Goal: Task Accomplishment & Management: Use online tool/utility

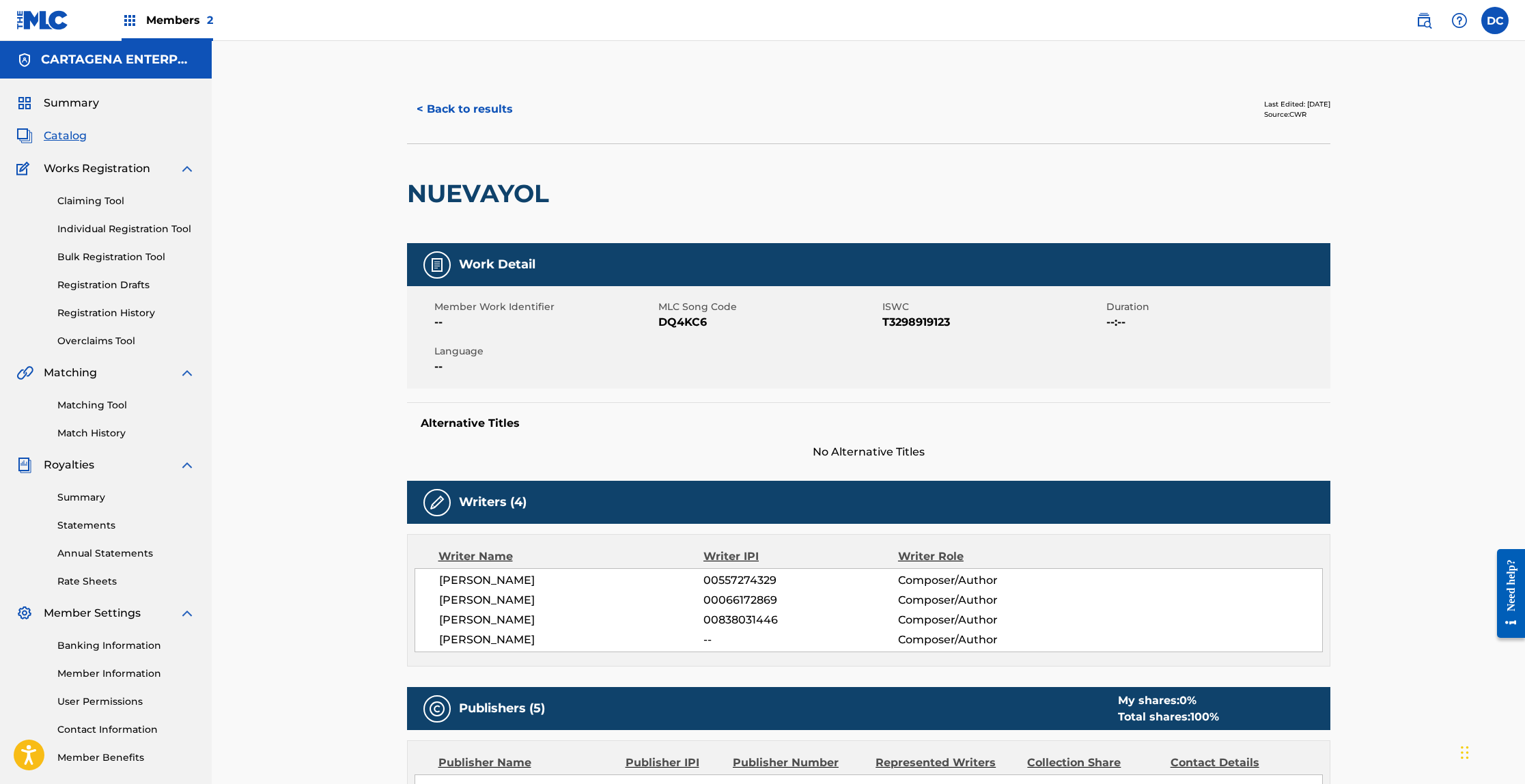
click at [71, 130] on span "Catalog" at bounding box center [65, 136] width 43 height 17
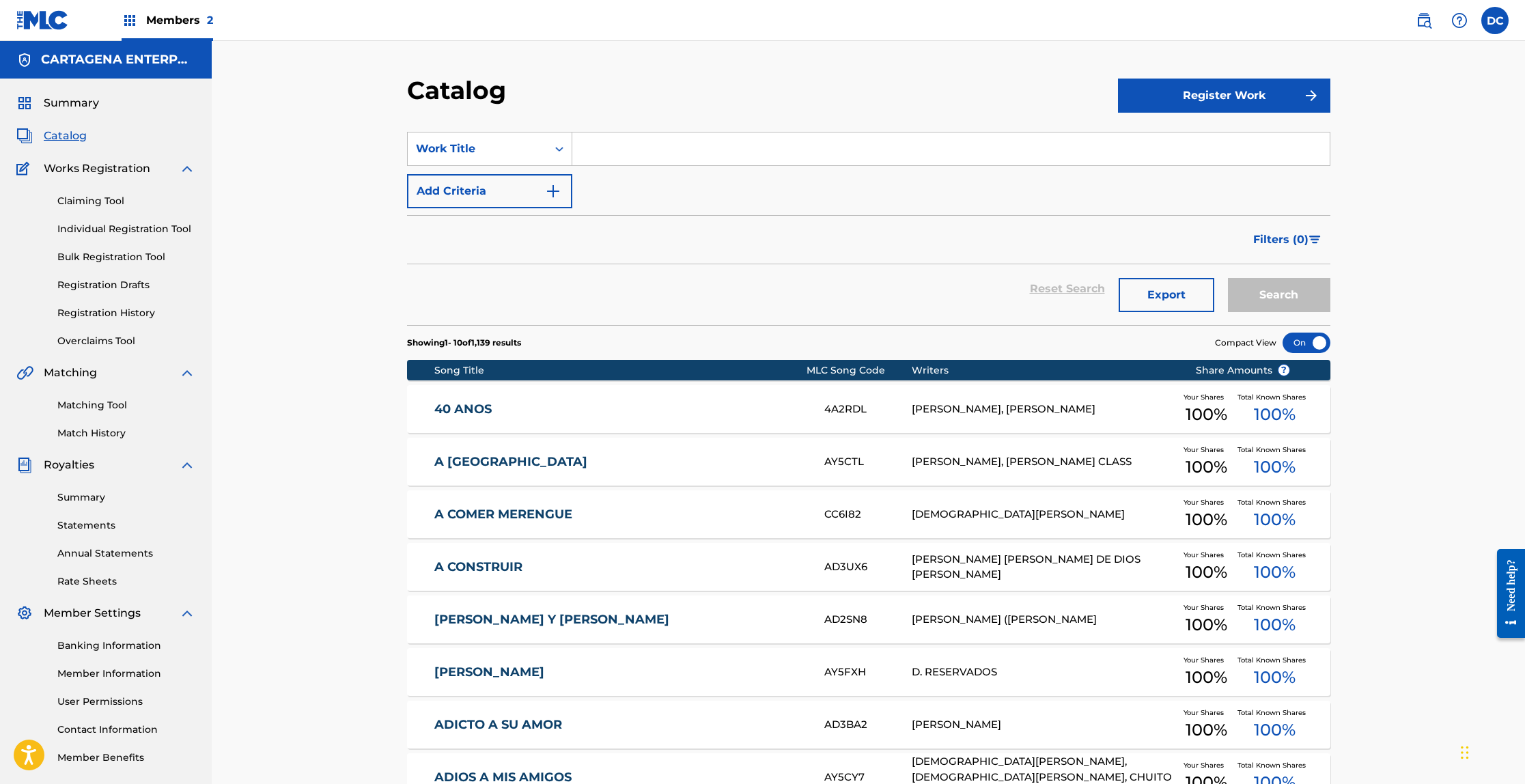
click at [623, 138] on input "Search Form" at bounding box center [951, 148] width 757 height 33
type input "Pitorro [PERSON_NAME]"
click at [1228, 278] on button "Search" at bounding box center [1279, 294] width 102 height 34
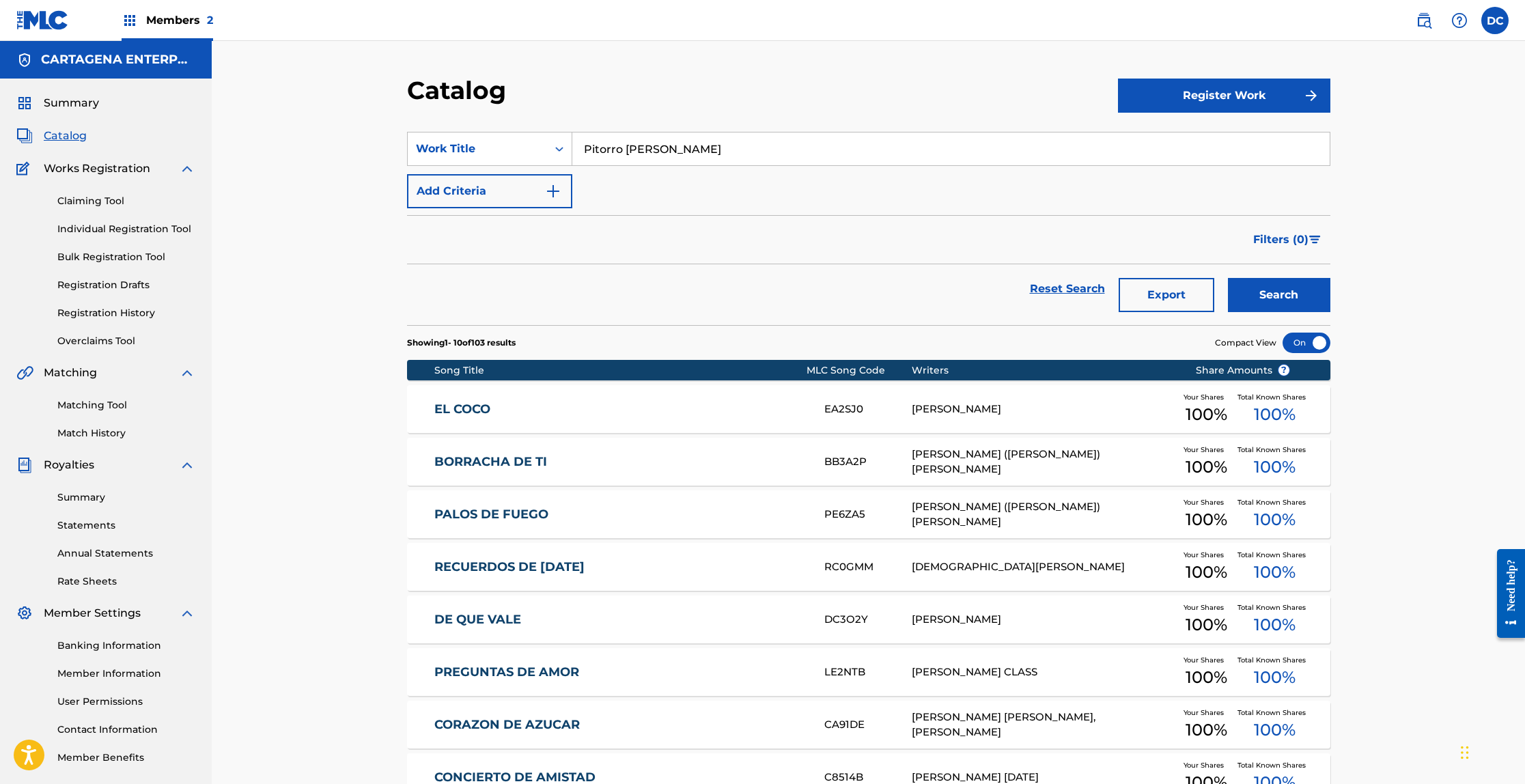
click at [129, 230] on link "Individual Registration Tool" at bounding box center [126, 229] width 138 height 14
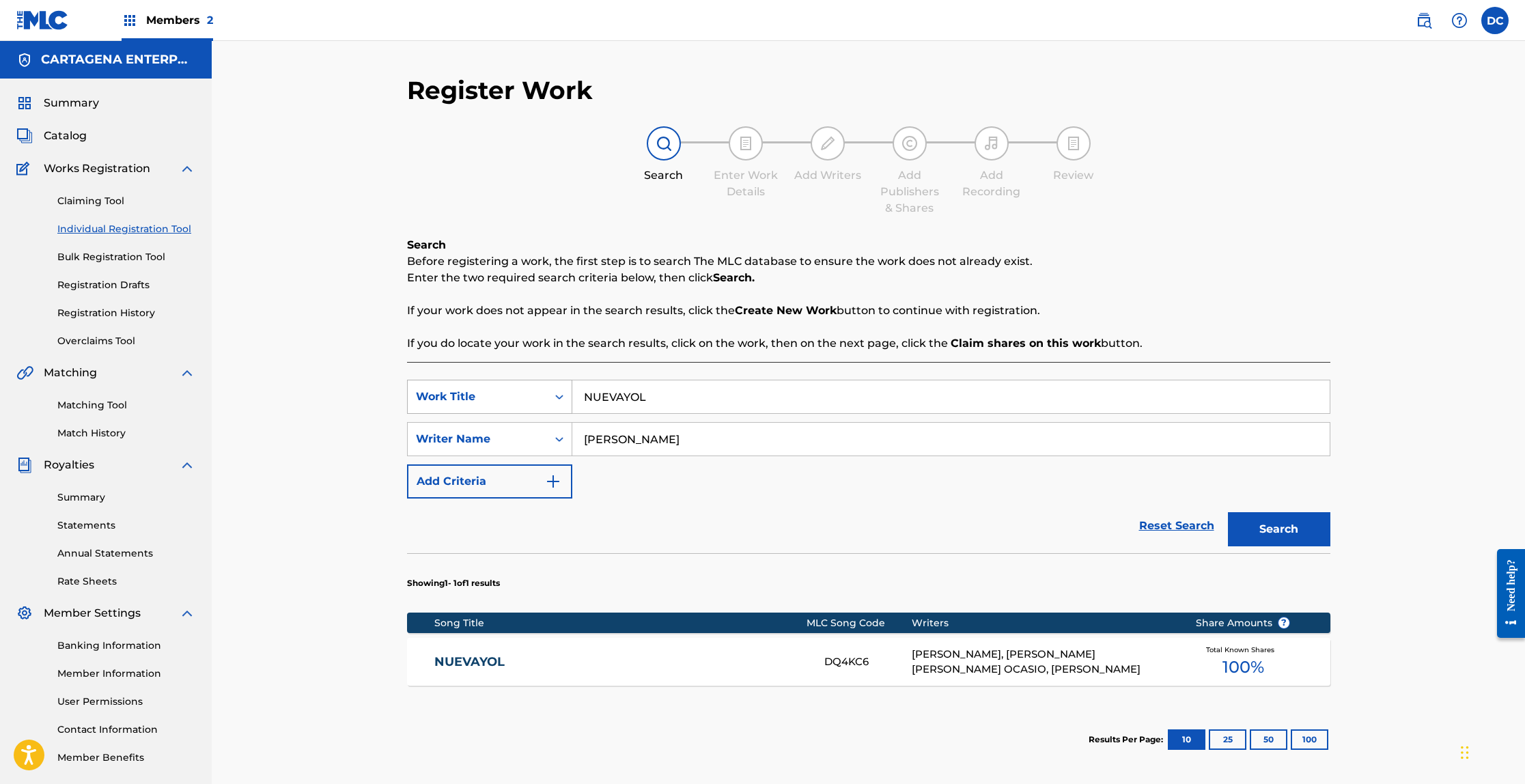
drag, startPoint x: 661, startPoint y: 395, endPoint x: 565, endPoint y: 400, distance: 96.1
click at [569, 400] on div "SearchWithCriteria9aecf156-2765-45a5-b272-50dab45c8a95 Work Title NUEVAYOL" at bounding box center [868, 396] width 923 height 34
type input "Pitorro [PERSON_NAME]"
click at [1228, 512] on button "Search" at bounding box center [1279, 528] width 102 height 34
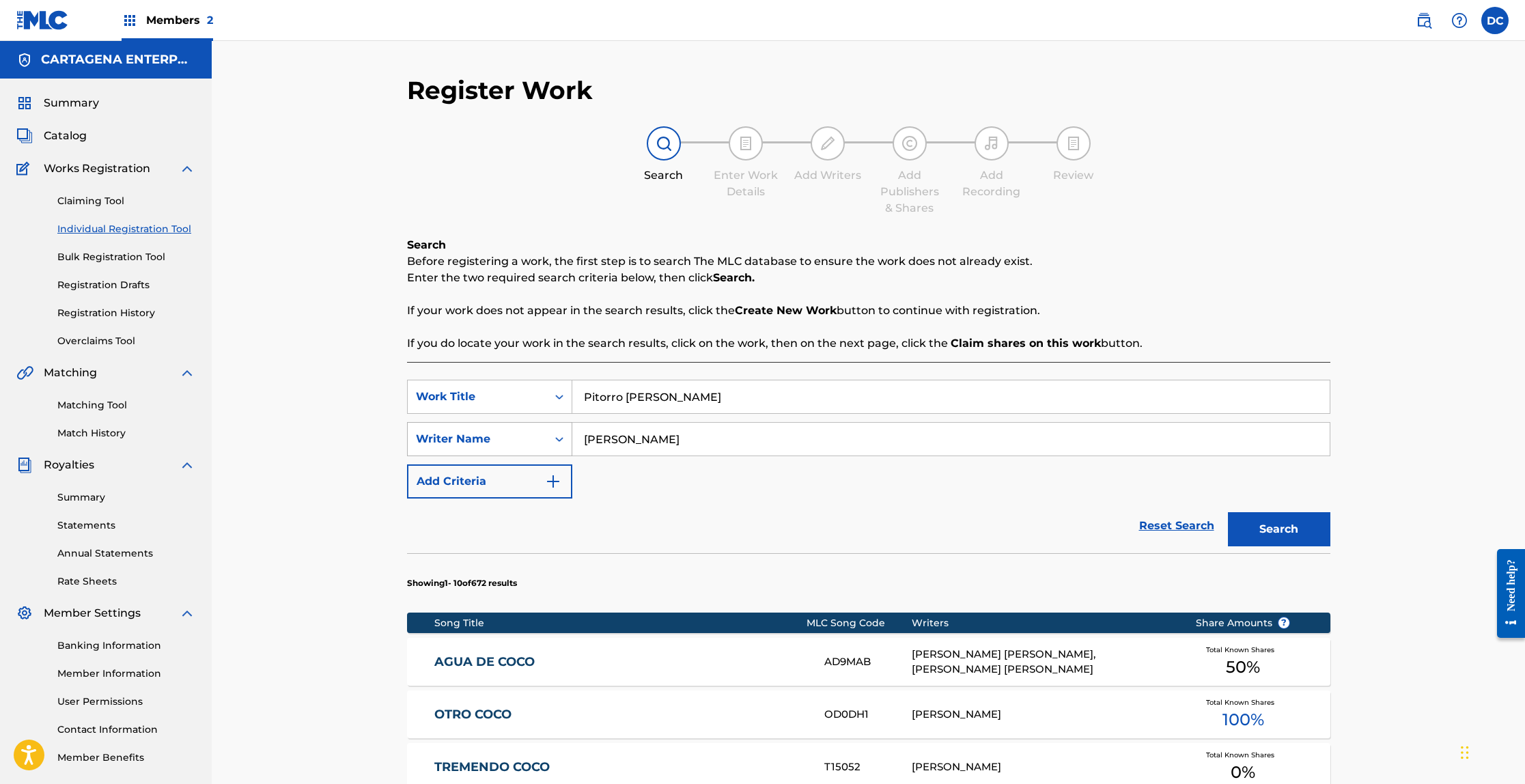
drag, startPoint x: 633, startPoint y: 442, endPoint x: 541, endPoint y: 440, distance: 92.0
click at [556, 442] on div "SearchWithCriteriade12377a-e8cd-43ba-a4fe-9d98fca10a4a Writer Name [PERSON_NAME]" at bounding box center [868, 439] width 923 height 34
type input "[PERSON_NAME]"
click at [1228, 512] on button "Search" at bounding box center [1279, 528] width 102 height 34
click at [491, 663] on link "PITORRO DE COCO" at bounding box center [620, 662] width 372 height 16
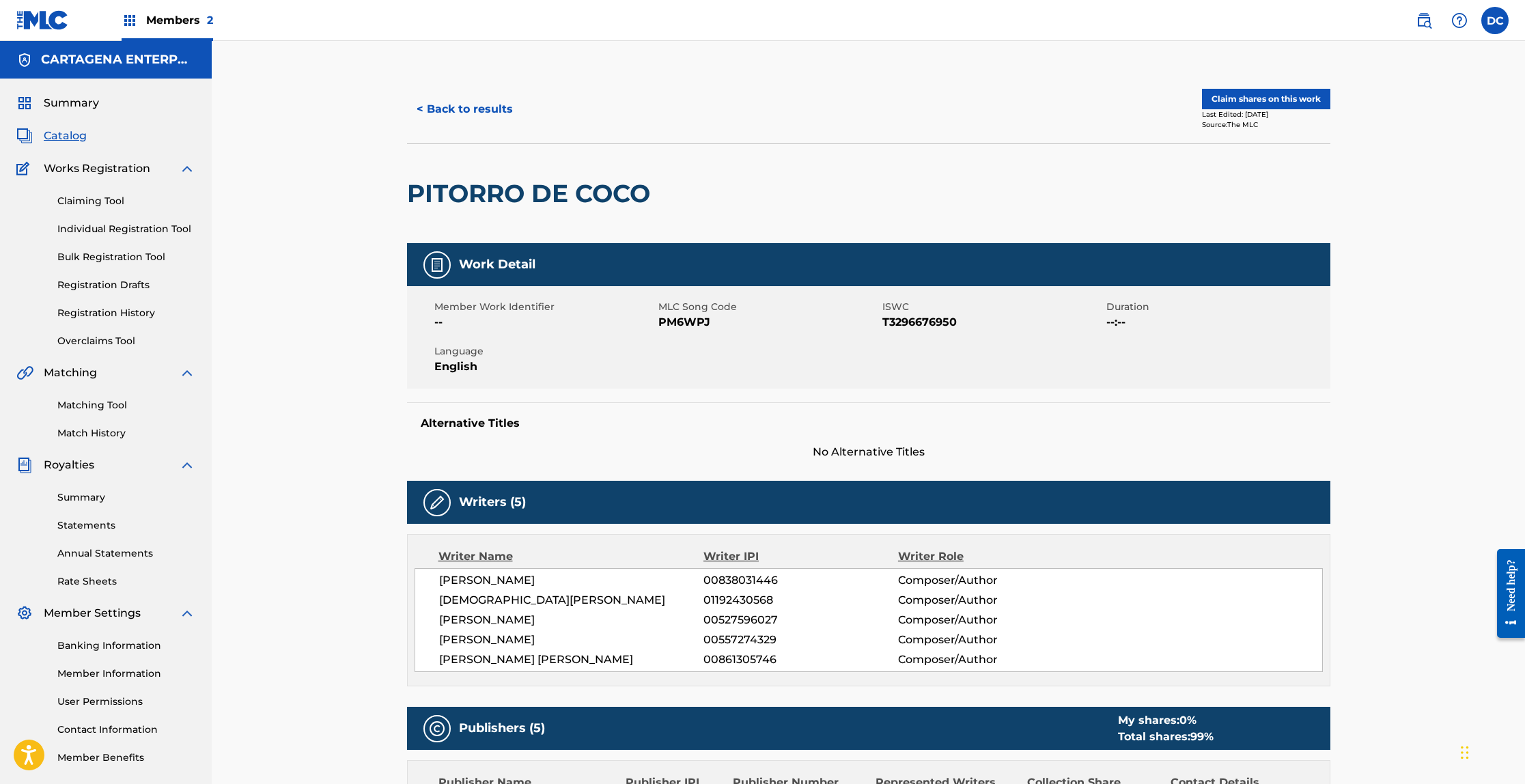
click at [445, 110] on button "< Back to results" at bounding box center [464, 109] width 115 height 34
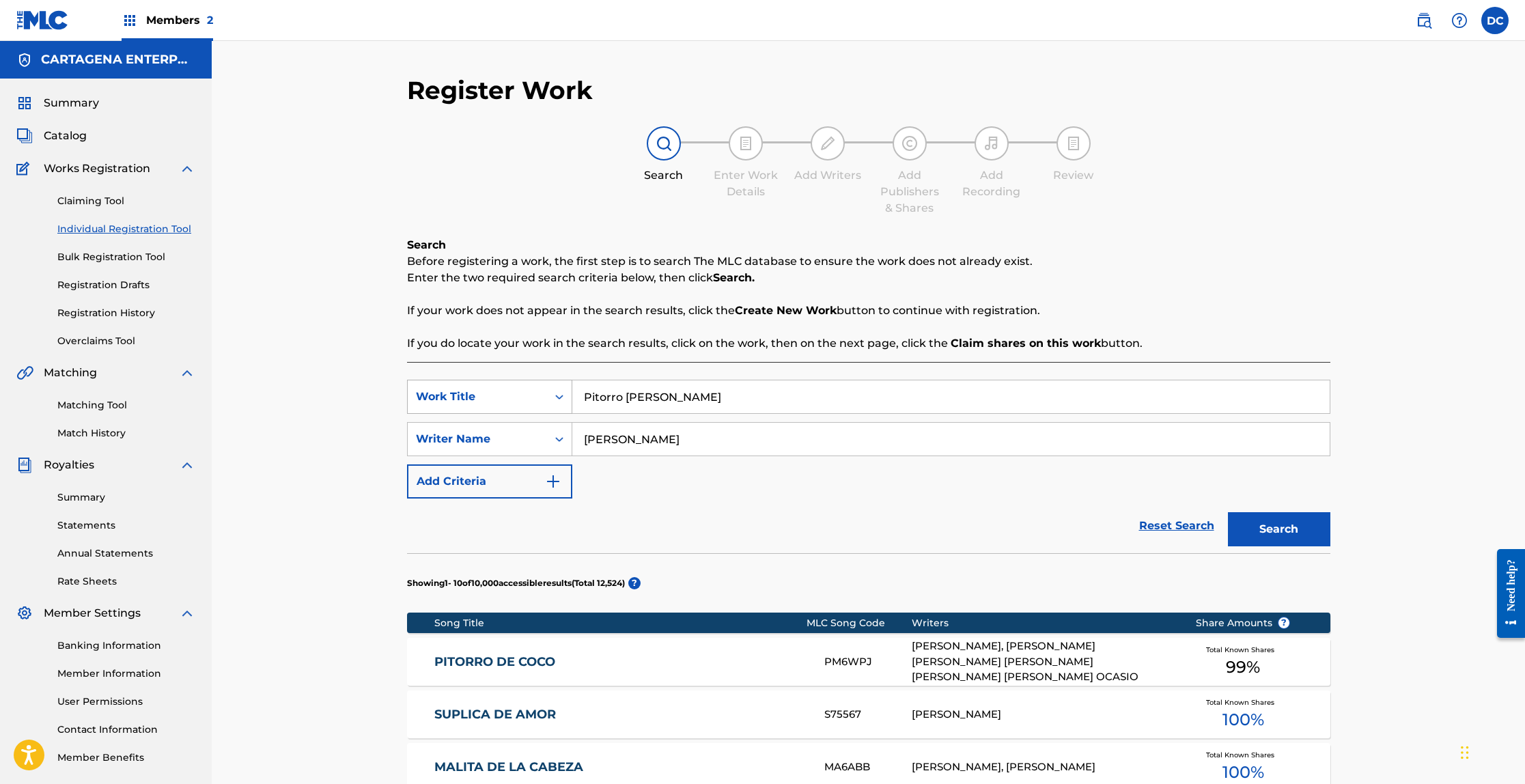
drag, startPoint x: 680, startPoint y: 397, endPoint x: 540, endPoint y: 397, distance: 140.0
click at [562, 397] on div "SearchWithCriteria9aecf156-2765-45a5-b272-50dab45c8a95 Work Title Pitorro [PERS…" at bounding box center [868, 396] width 923 height 34
click at [1228, 512] on button "Search" at bounding box center [1279, 528] width 102 height 34
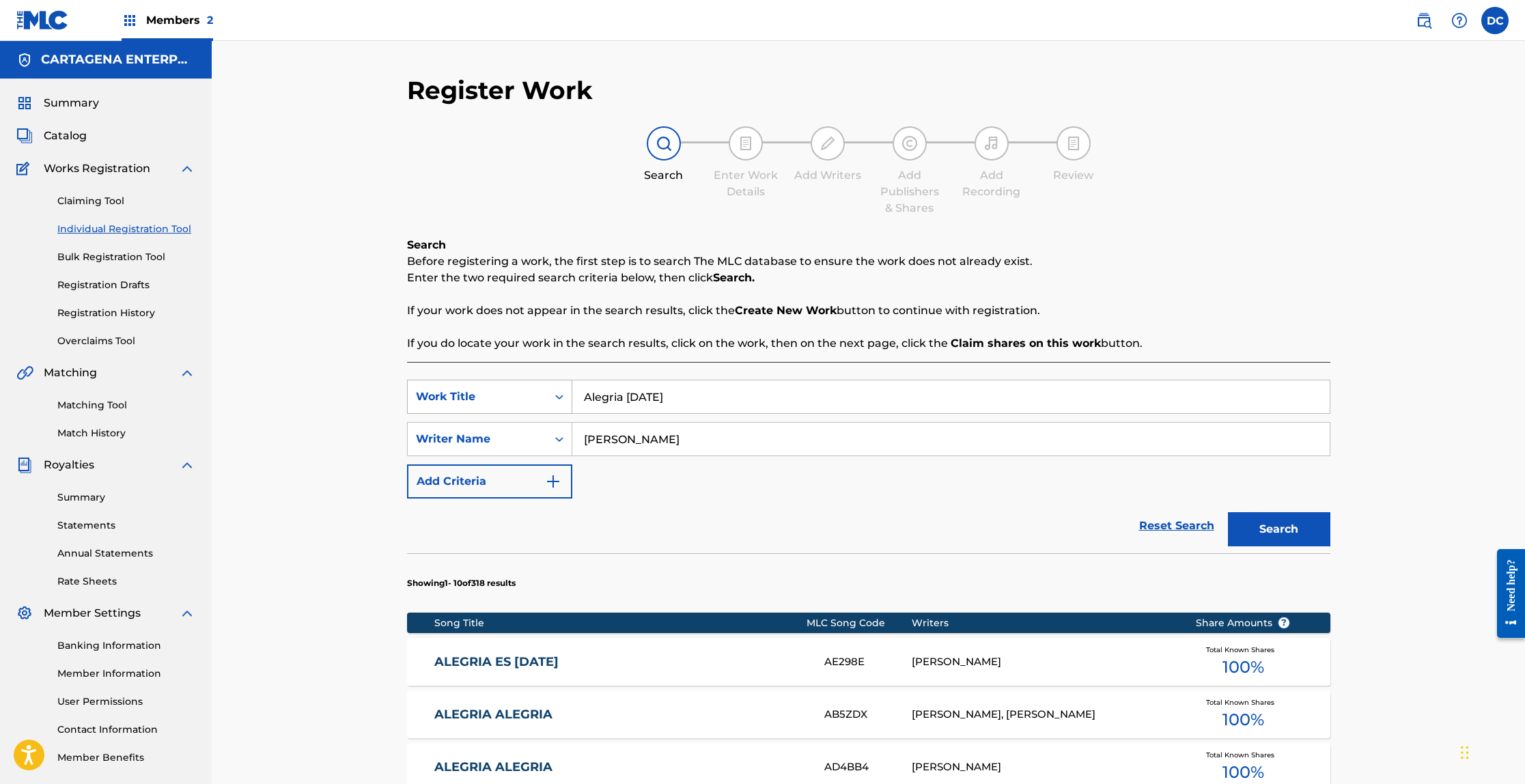
drag, startPoint x: 682, startPoint y: 398, endPoint x: 507, endPoint y: 390, distance: 175.2
click at [533, 395] on div "SearchWithCriteria9aecf156-2765-45a5-b272-50dab45c8a95 Work Title Alegria [DATE]" at bounding box center [868, 396] width 923 height 34
click at [607, 428] on strong "mueveme" at bounding box center [613, 427] width 58 height 13
type input "mueveme el cafecito"
click at [1228, 512] on button "Search" at bounding box center [1279, 528] width 102 height 34
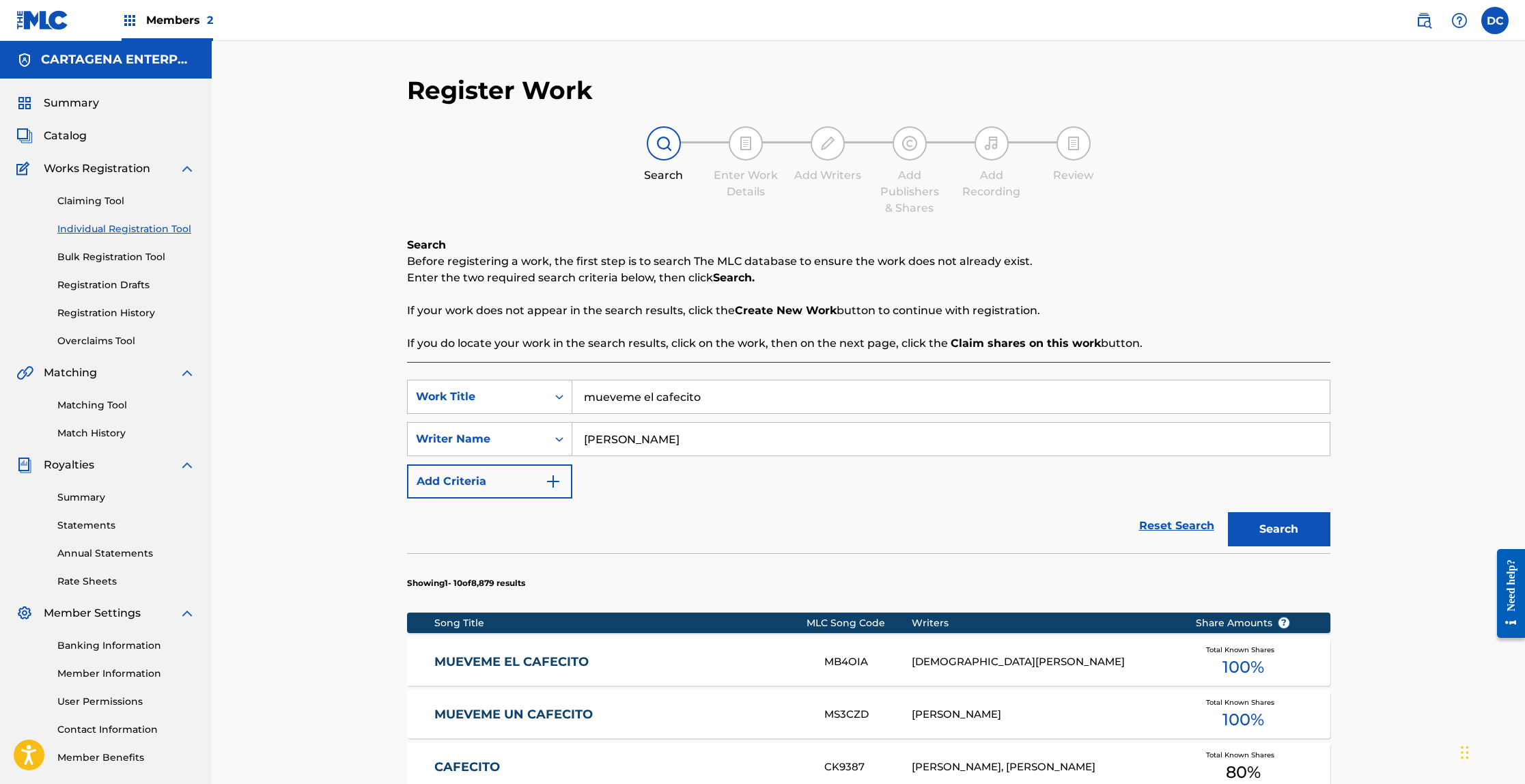
click at [545, 657] on link "MUEVEME EL CAFECITO" at bounding box center [620, 662] width 372 height 16
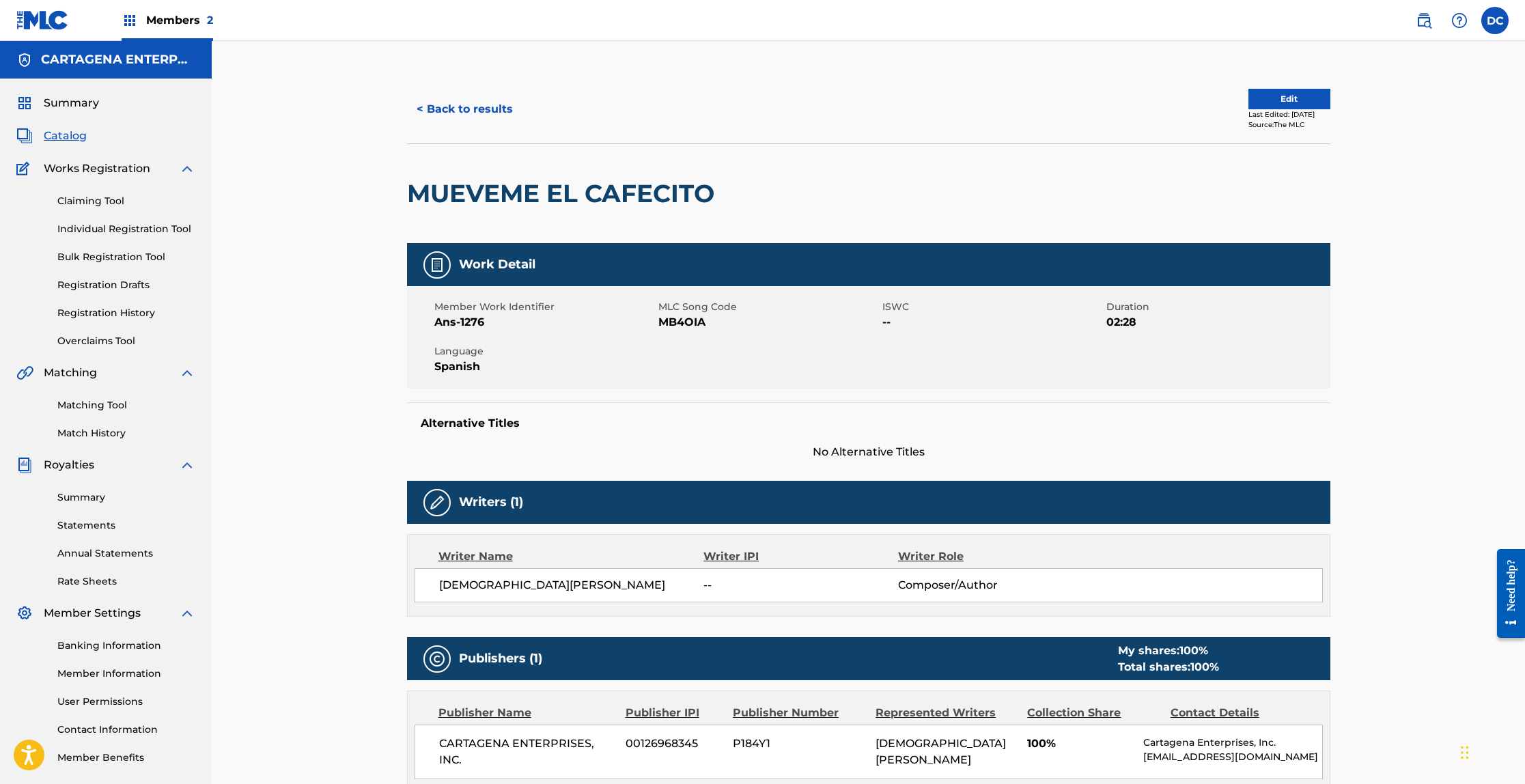
click at [472, 110] on button "< Back to results" at bounding box center [464, 109] width 115 height 34
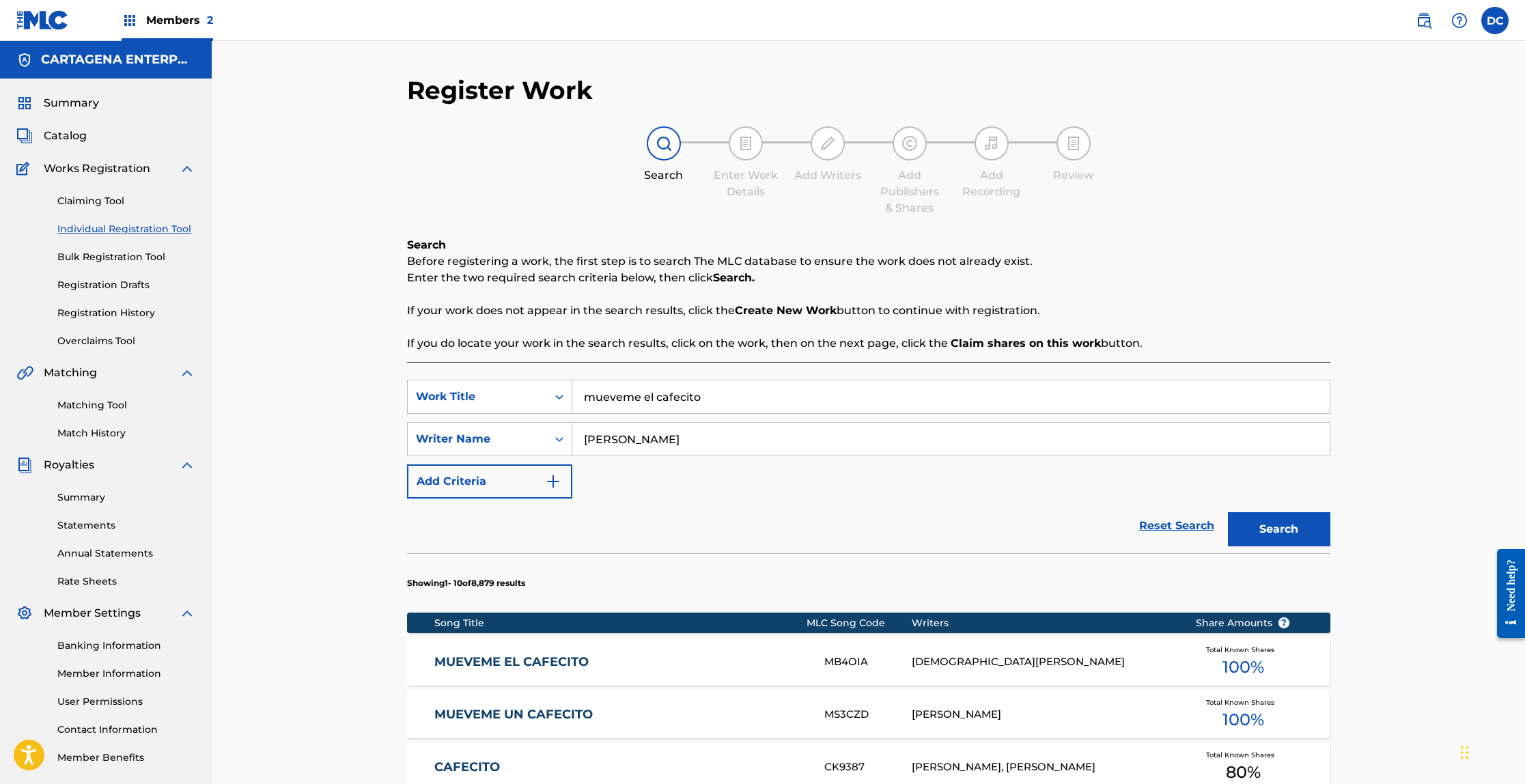
click at [499, 716] on link "MUEVEME UN CAFECITO" at bounding box center [620, 714] width 372 height 16
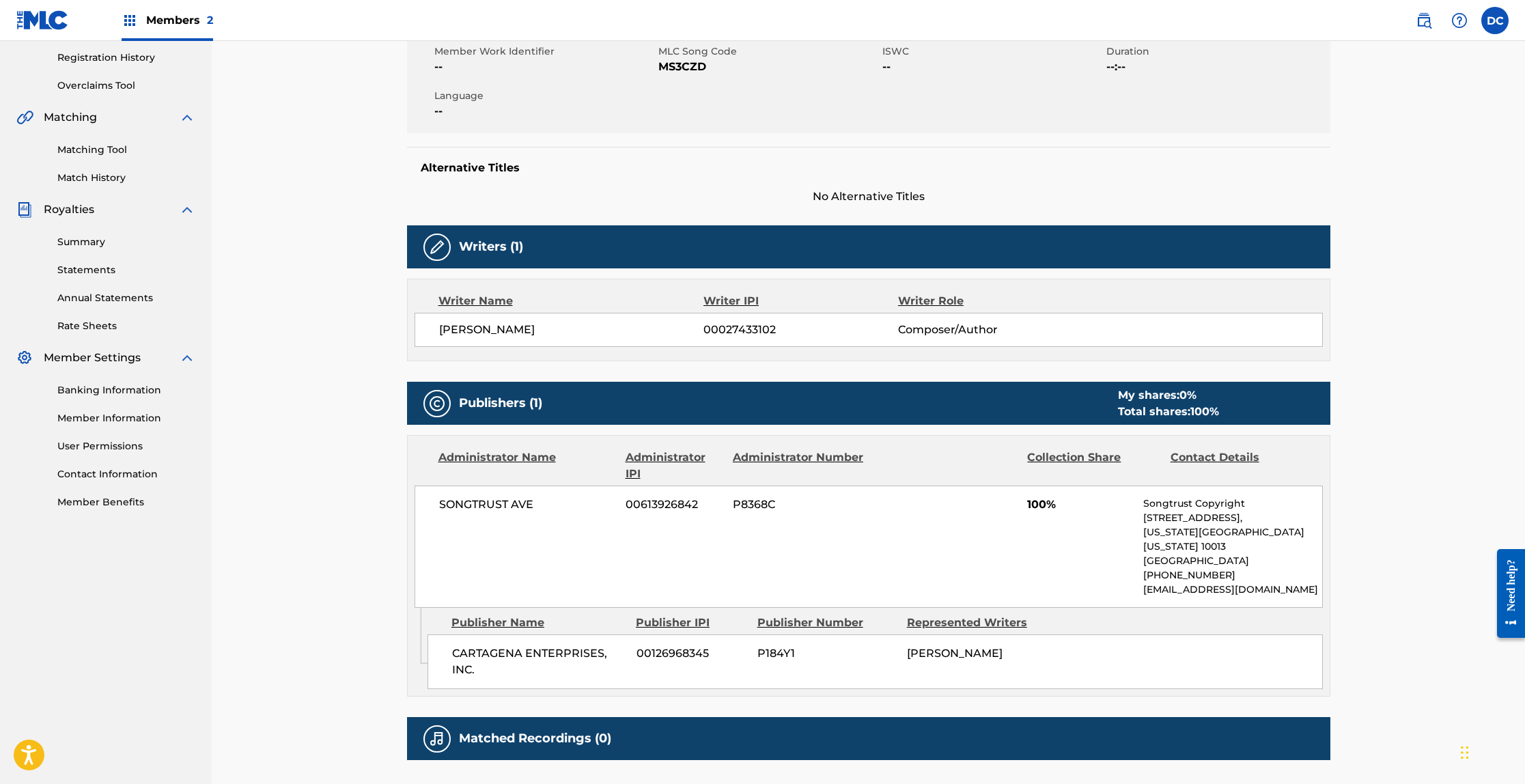
scroll to position [263, 0]
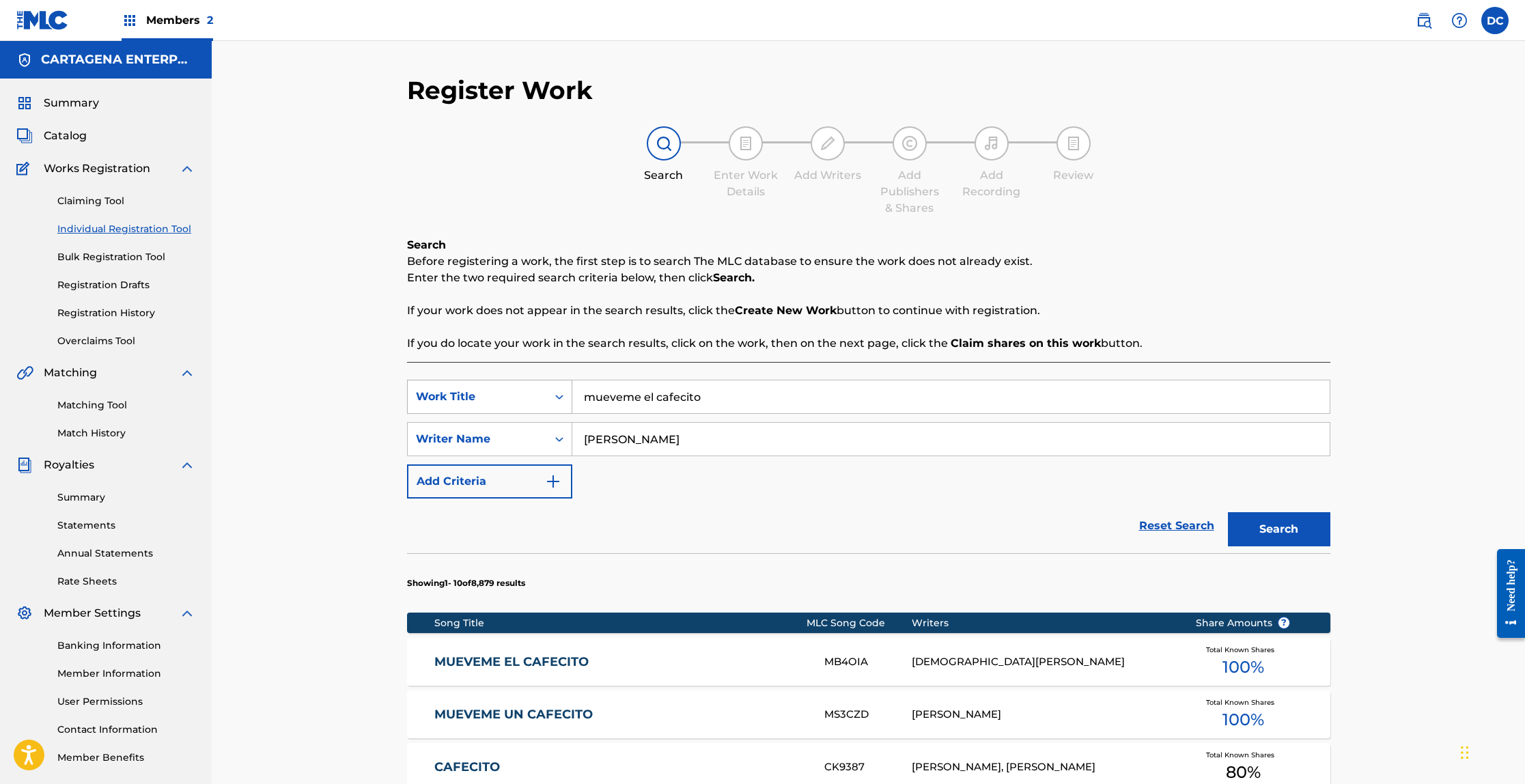
drag, startPoint x: 708, startPoint y: 399, endPoint x: 571, endPoint y: 394, distance: 137.1
click at [571, 394] on div "SearchWithCriteria9aecf156-2765-45a5-b272-50dab45c8a95 Work Title mueveme el ca…" at bounding box center [868, 396] width 923 height 34
type input "Pitorro [PERSON_NAME]"
click at [1228, 512] on button "Search" at bounding box center [1279, 528] width 102 height 34
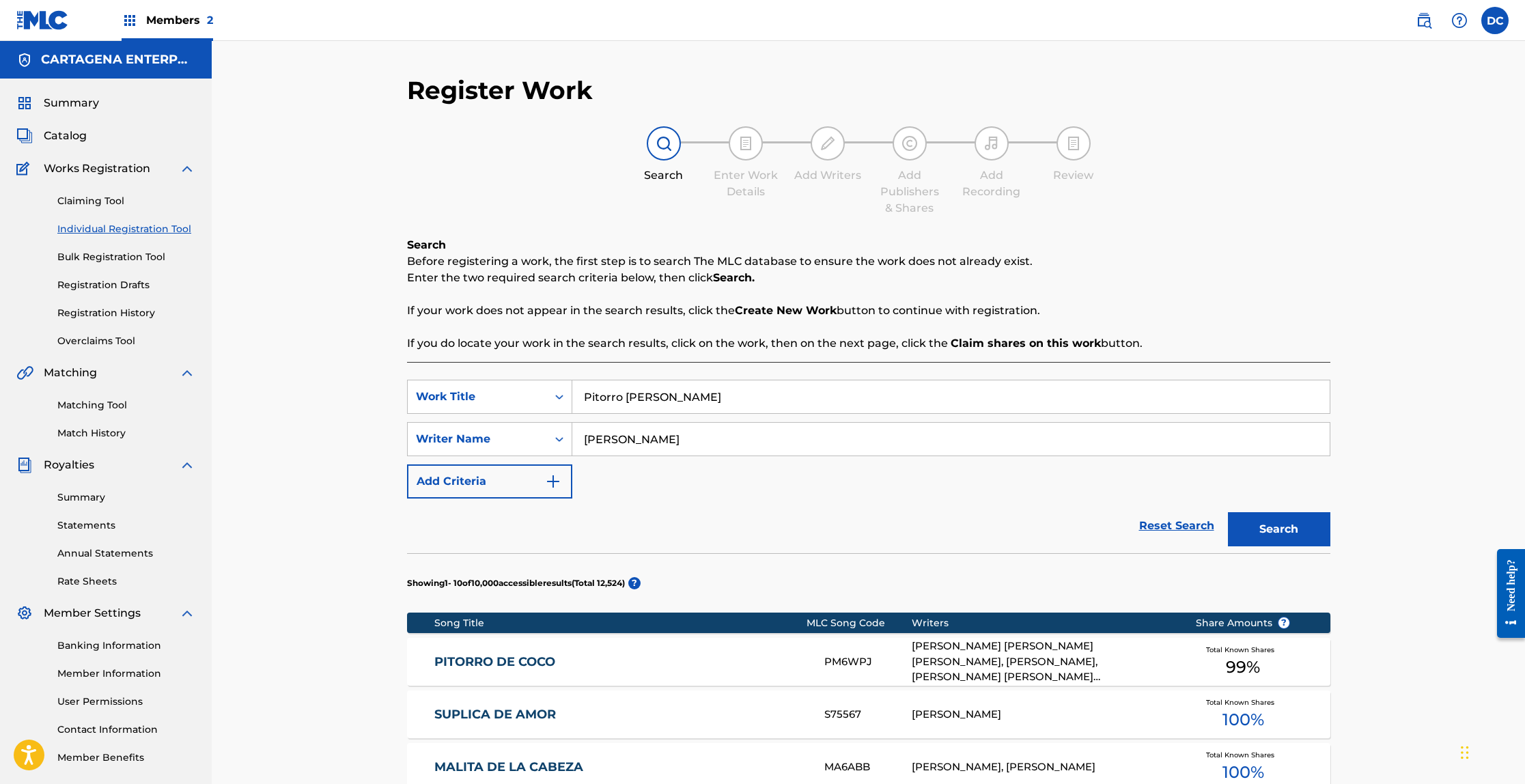
click at [553, 663] on link "PITORRO DE COCO" at bounding box center [620, 662] width 372 height 16
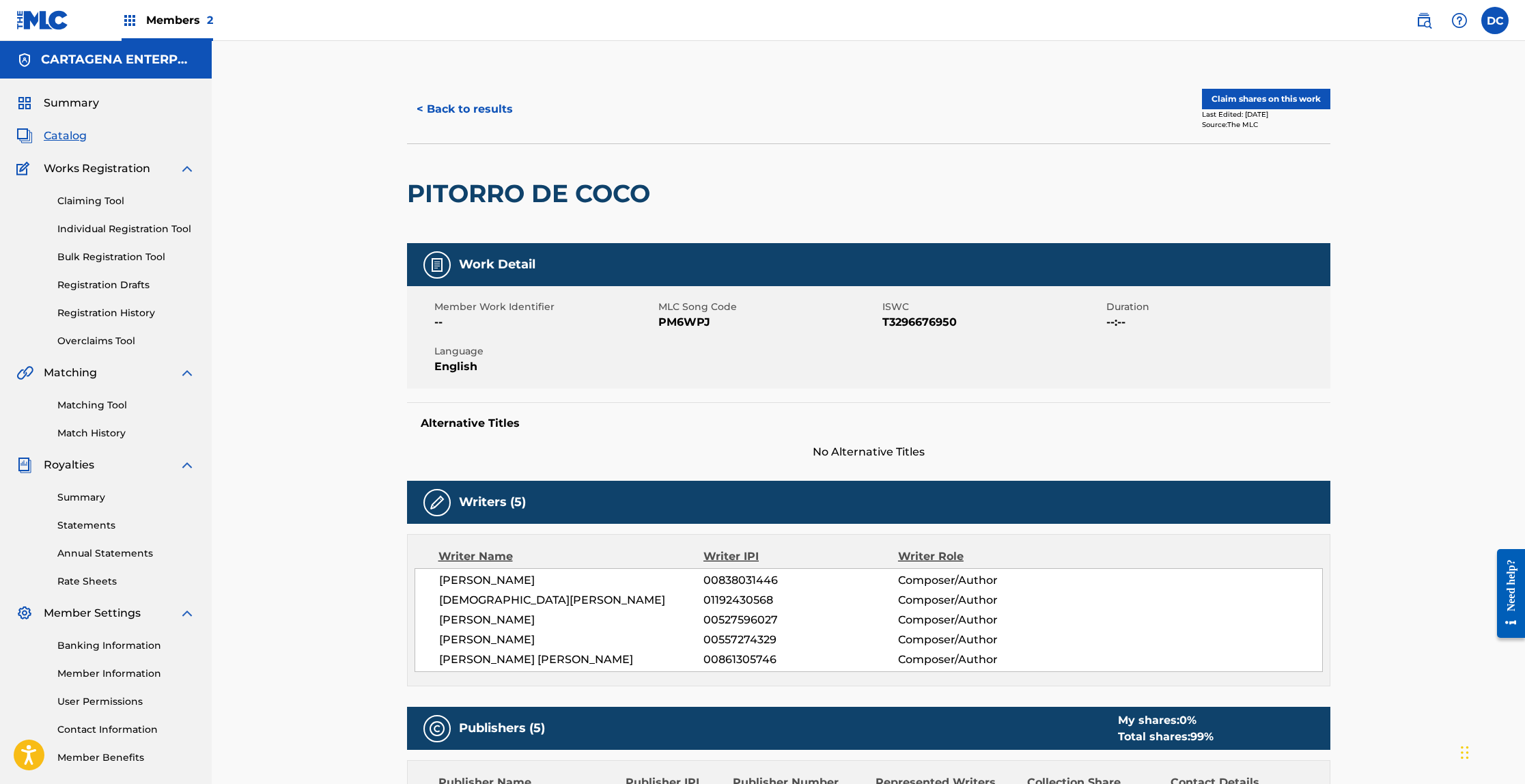
click at [1247, 93] on button "Claim shares on this work" at bounding box center [1266, 99] width 129 height 21
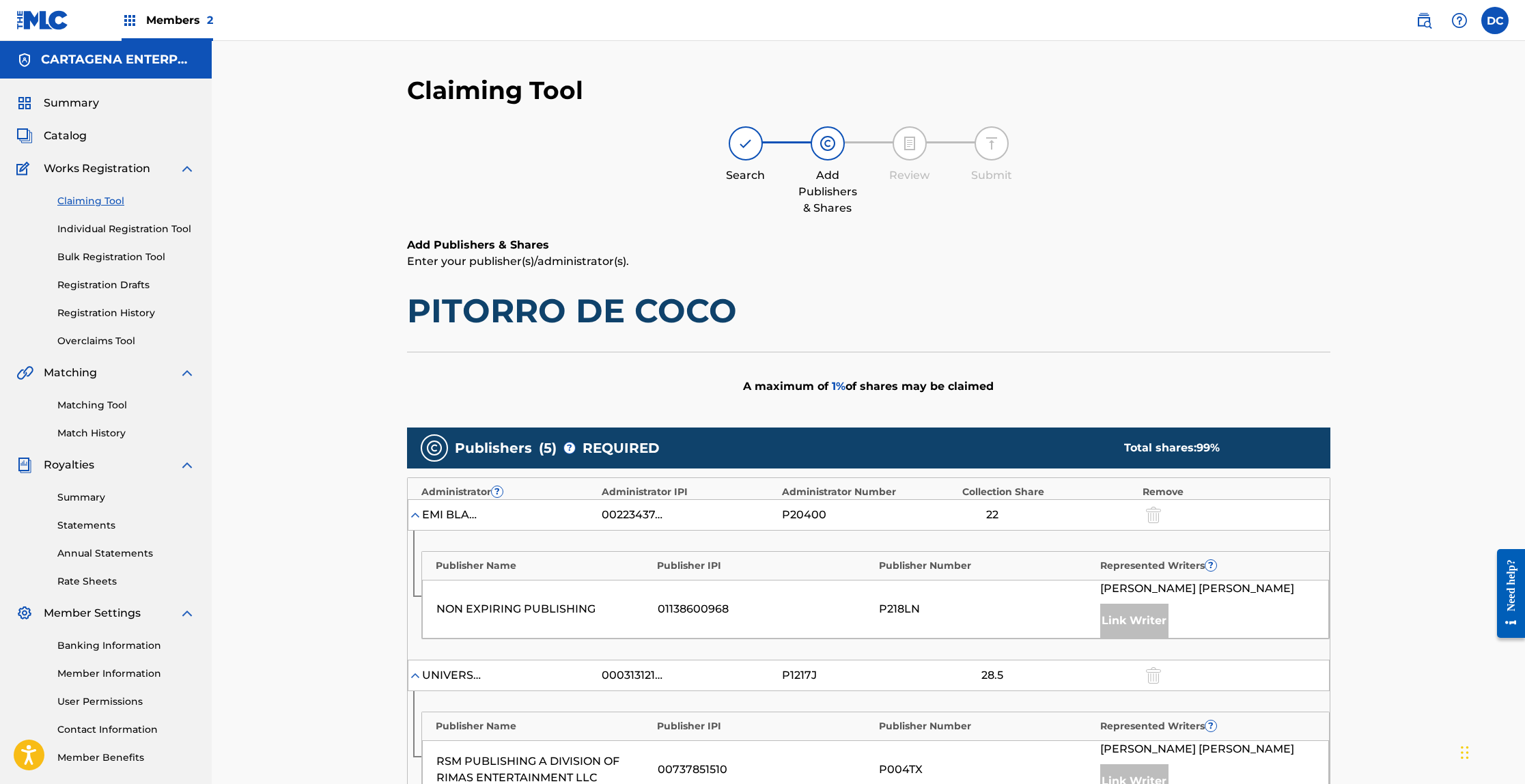
scroll to position [584, 0]
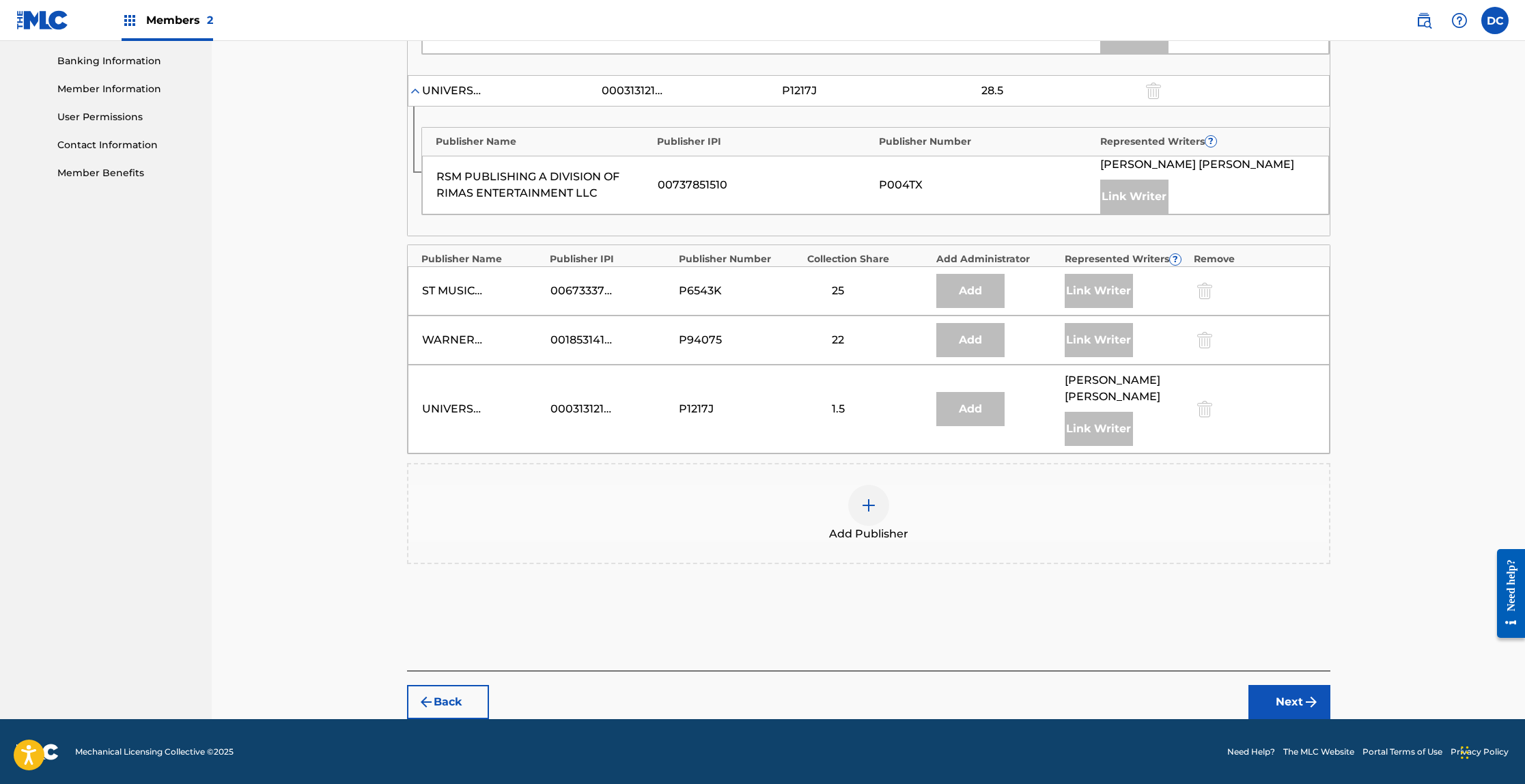
click at [465, 712] on button "Back" at bounding box center [448, 701] width 82 height 34
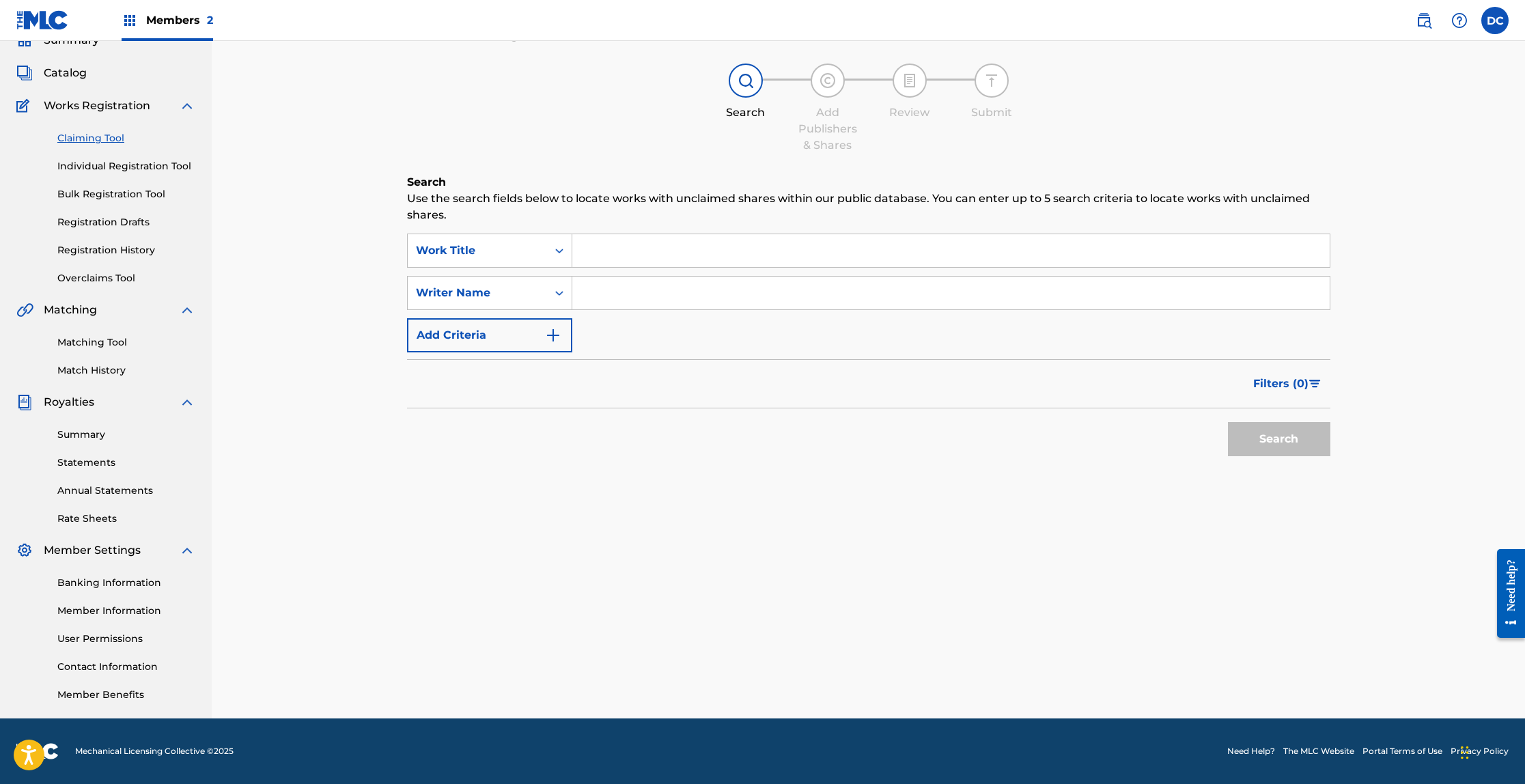
click at [614, 248] on input "Search Form" at bounding box center [951, 250] width 757 height 33
type input "Pitorro [PERSON_NAME]"
click at [1228, 422] on button "Search" at bounding box center [1279, 439] width 102 height 34
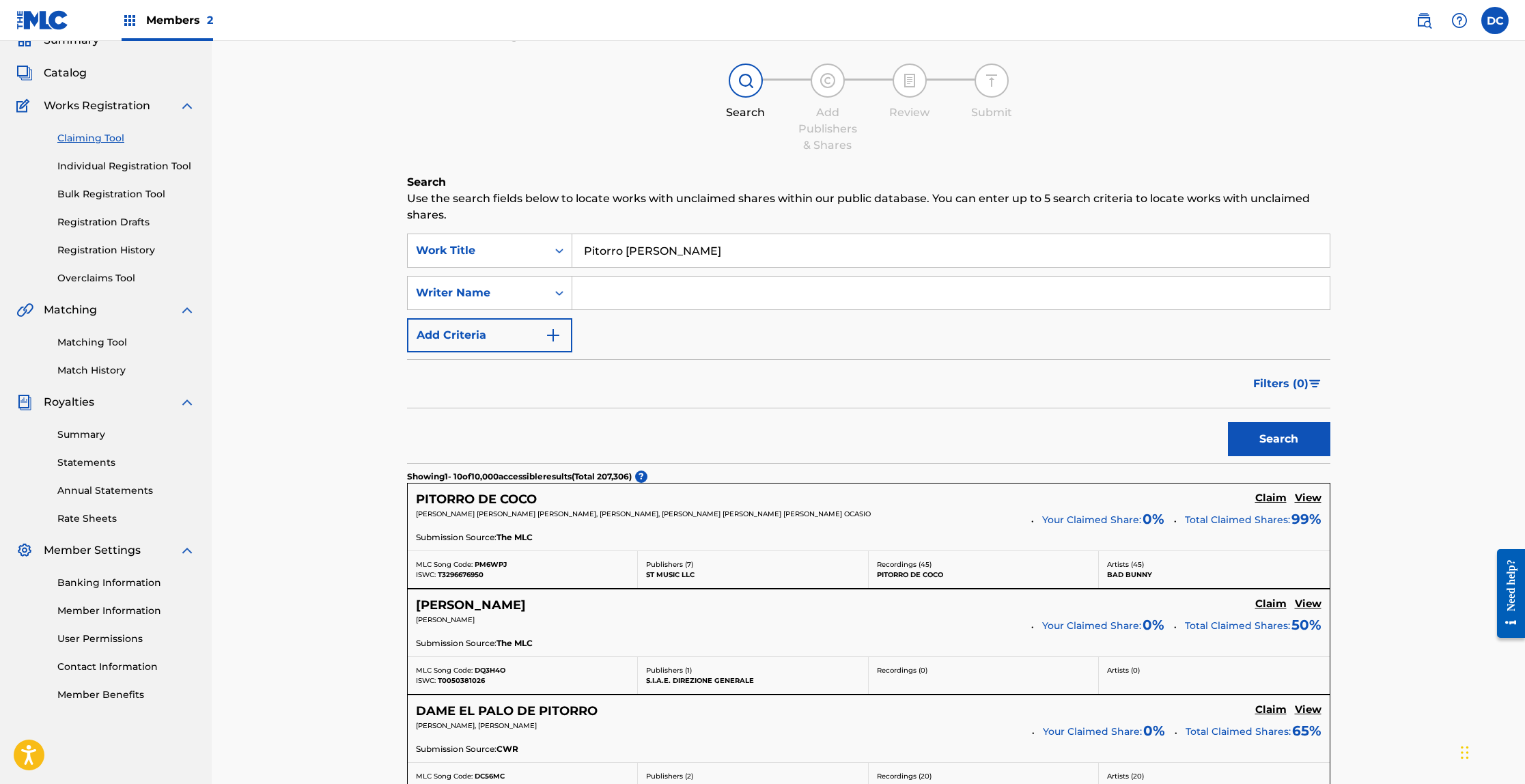
click at [484, 495] on h5 "PITORRO DE COCO" at bounding box center [476, 499] width 121 height 16
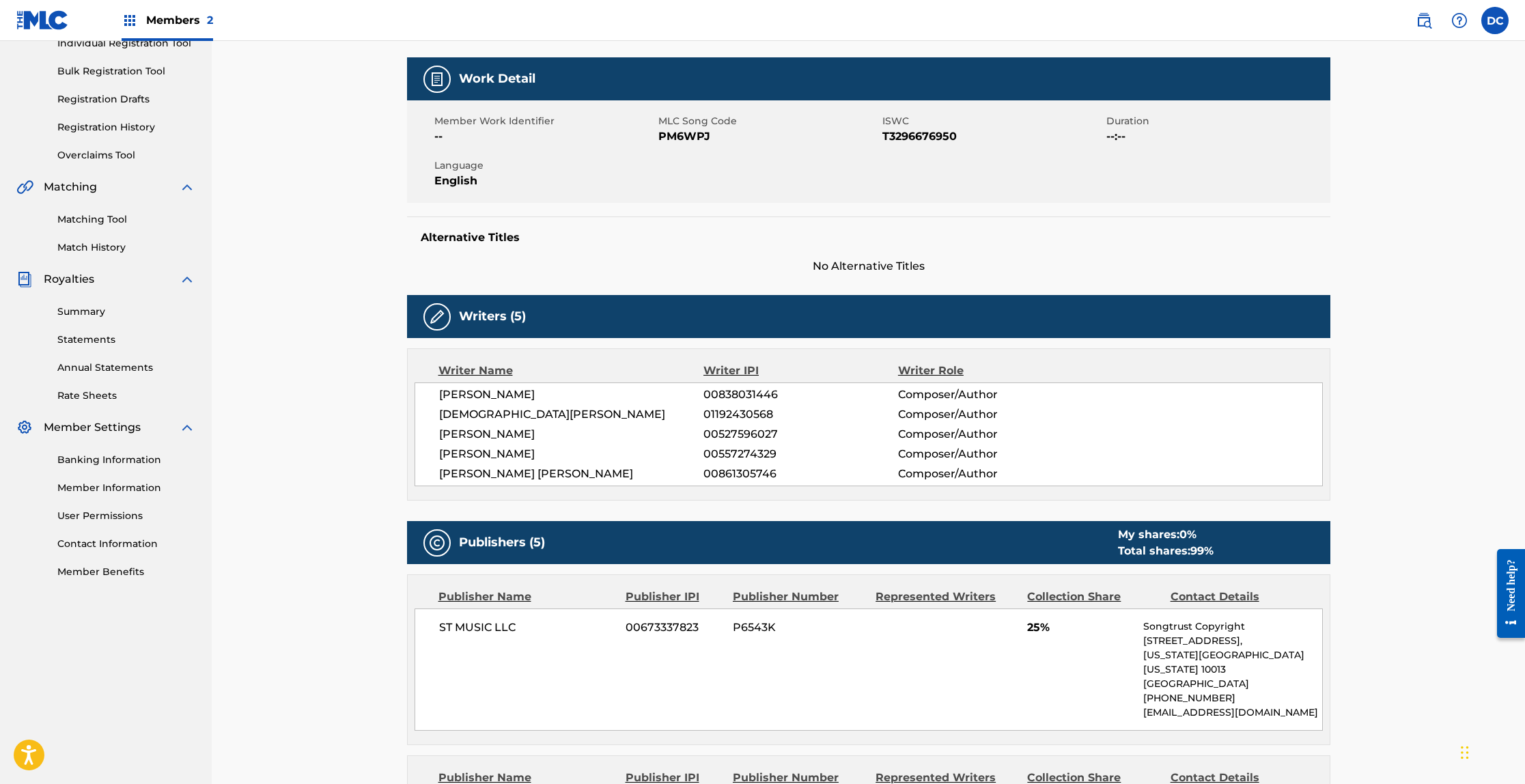
scroll to position [186, 0]
